Goal: Task Accomplishment & Management: Manage account settings

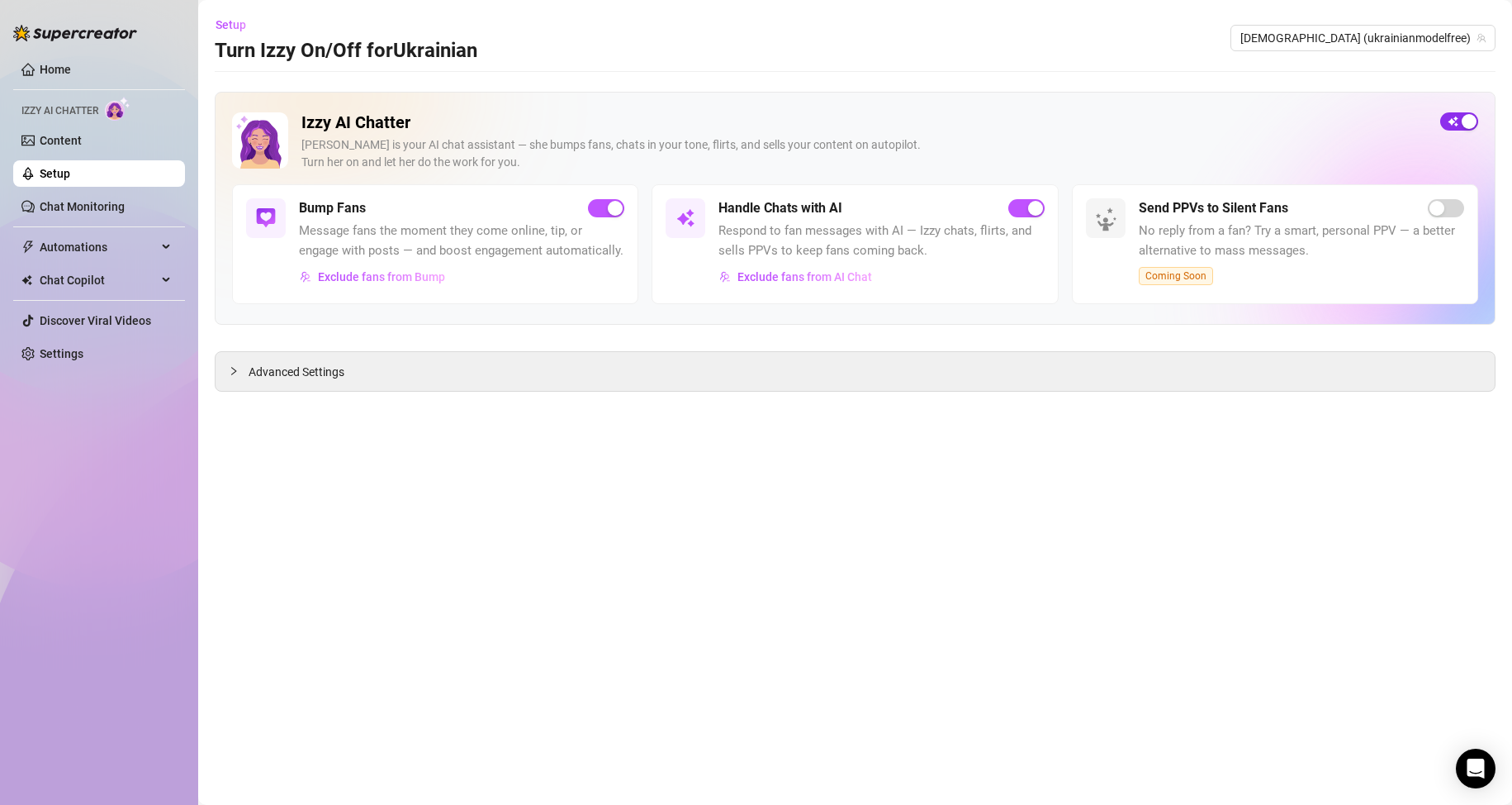
click at [1455, 114] on span "button" at bounding box center [1459, 122] width 38 height 18
click at [70, 168] on link "Setup" at bounding box center [55, 174] width 30 height 13
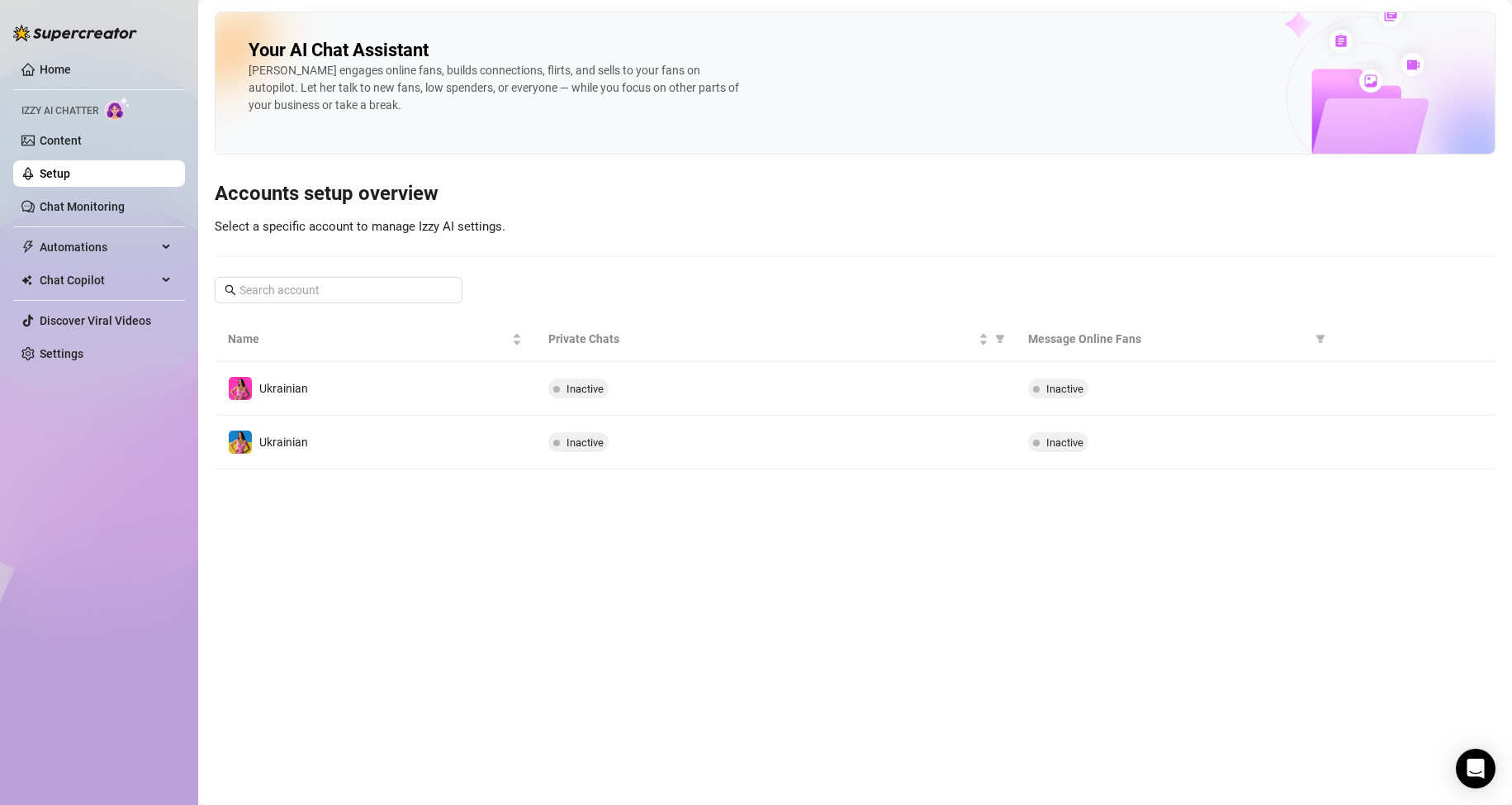
click at [610, 605] on main "Your AI Chat Assistant [PERSON_NAME] engages online fans, builds connections, f…" at bounding box center [855, 402] width 1314 height 805
click at [100, 212] on link "Chat Monitoring" at bounding box center [81, 206] width 85 height 13
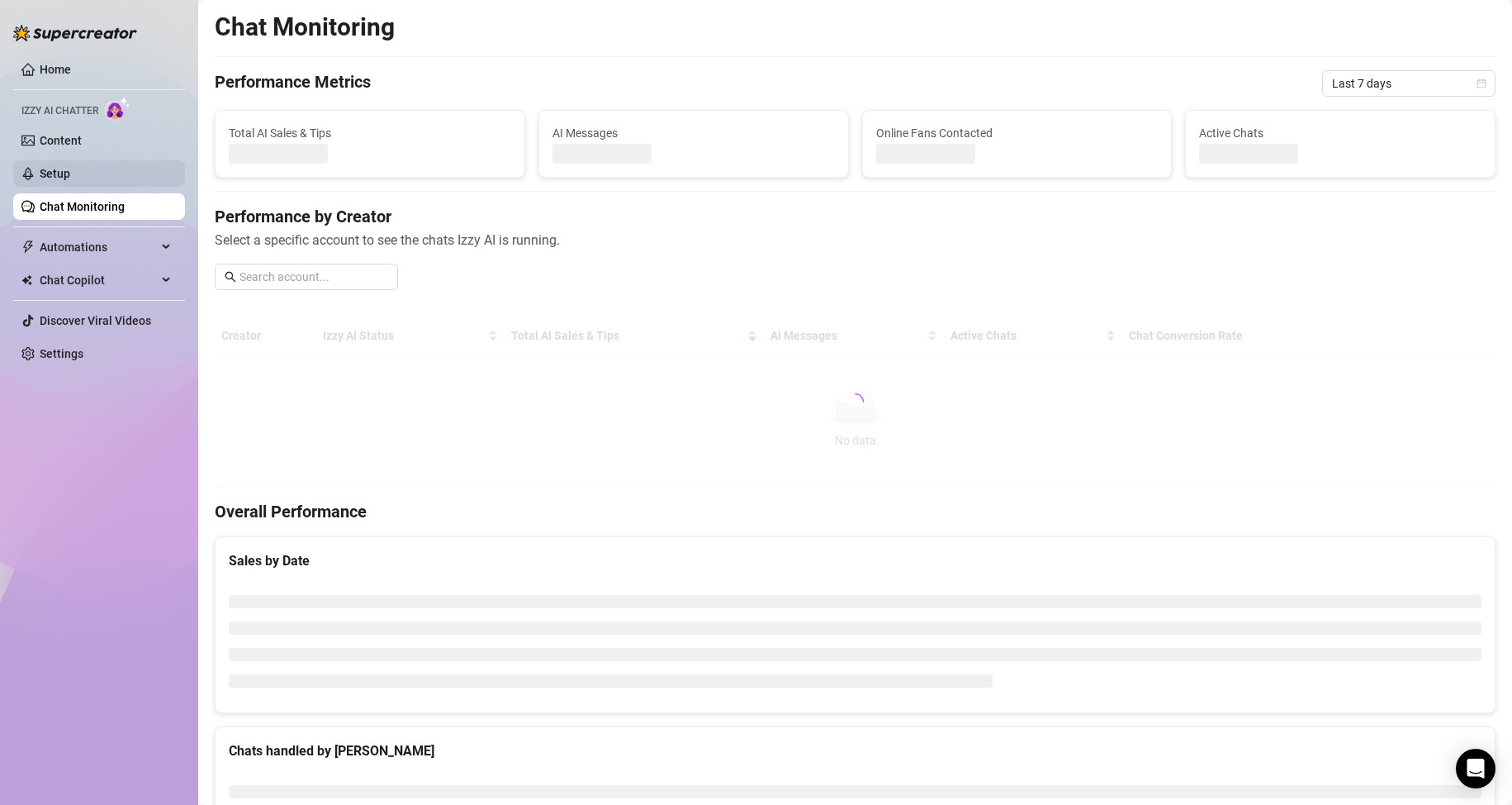
click at [70, 171] on link "Setup" at bounding box center [55, 174] width 30 height 13
